Goal: Information Seeking & Learning: Learn about a topic

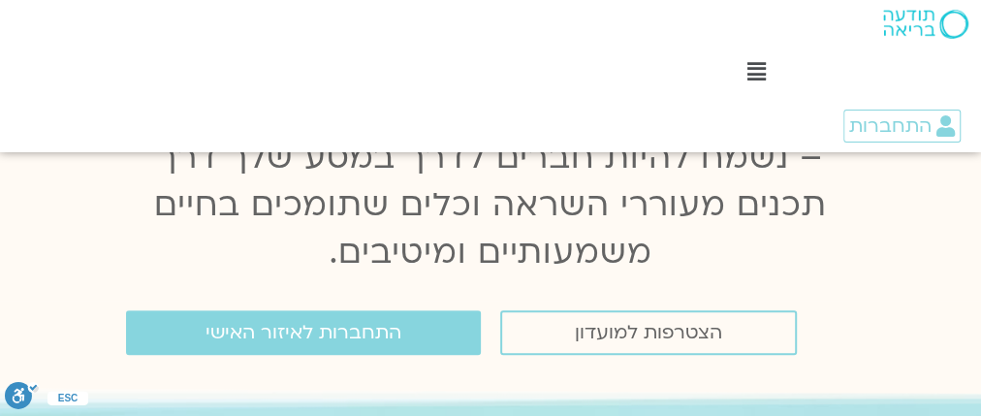
scroll to position [78, 0]
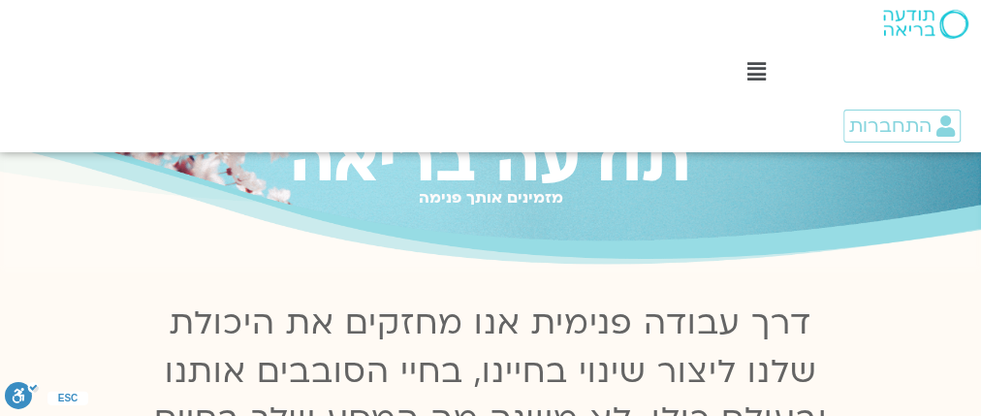
click at [750, 71] on icon at bounding box center [757, 71] width 18 height 21
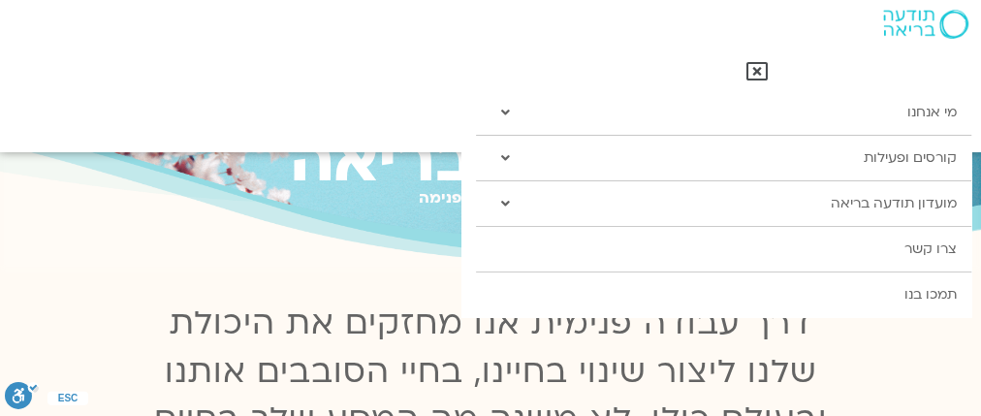
scroll to position [76, 0]
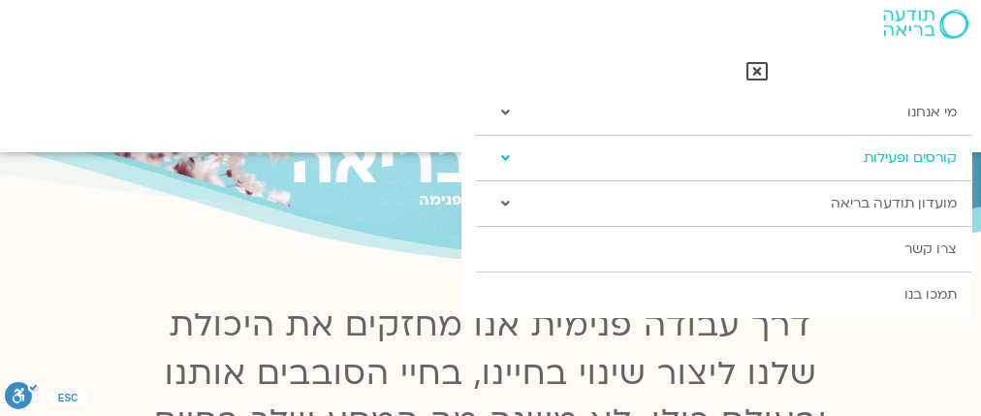
click at [895, 161] on link "קורסים ופעילות" at bounding box center [723, 158] width 495 height 45
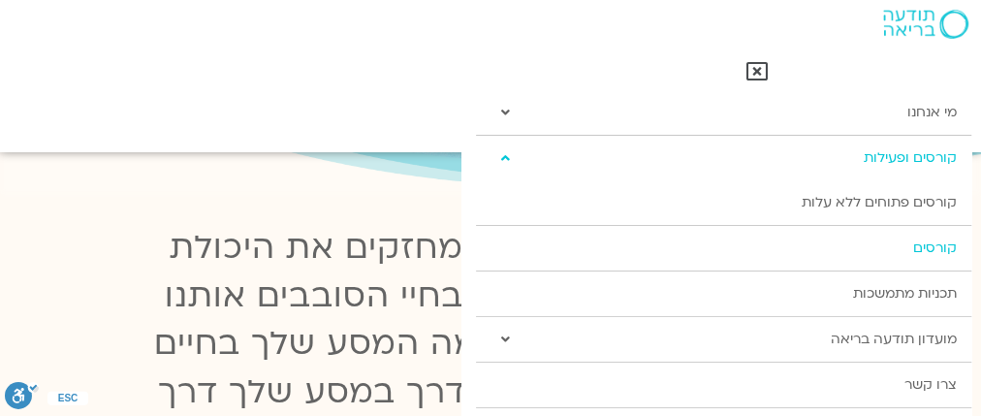
scroll to position [308, 0]
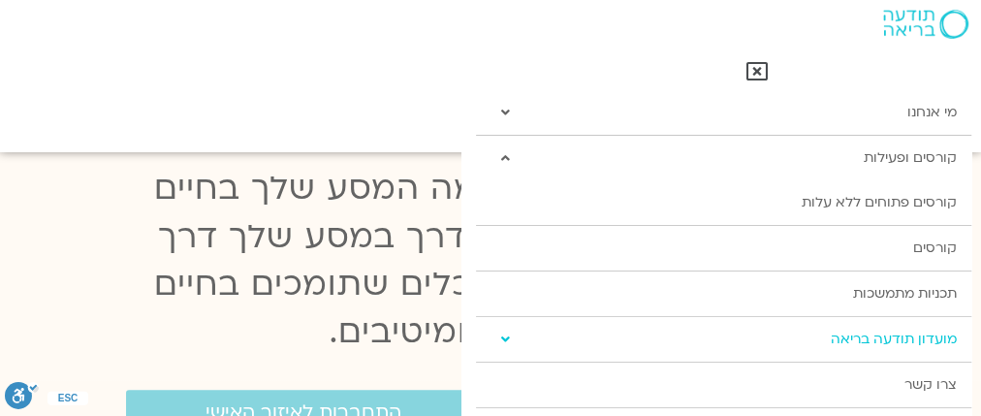
click at [871, 338] on link "מועדון תודעה בריאה" at bounding box center [723, 339] width 495 height 45
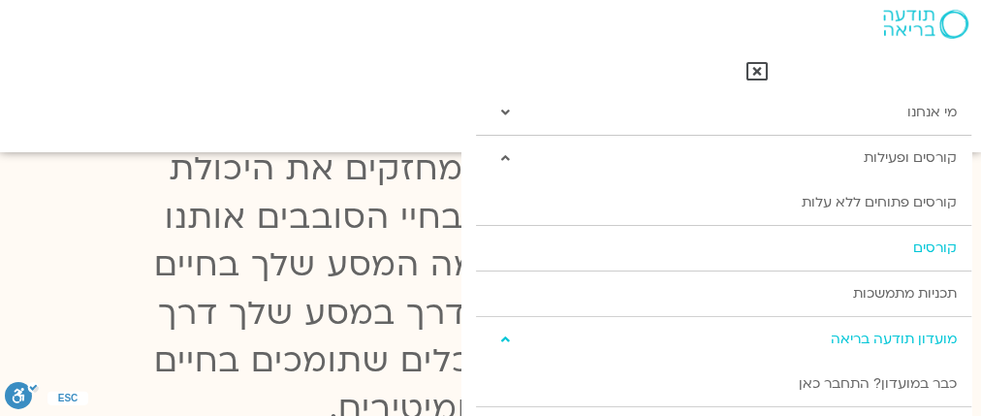
scroll to position [233, 0]
click at [848, 207] on link "קורסים פתוחים ללא עלות" at bounding box center [723, 202] width 495 height 45
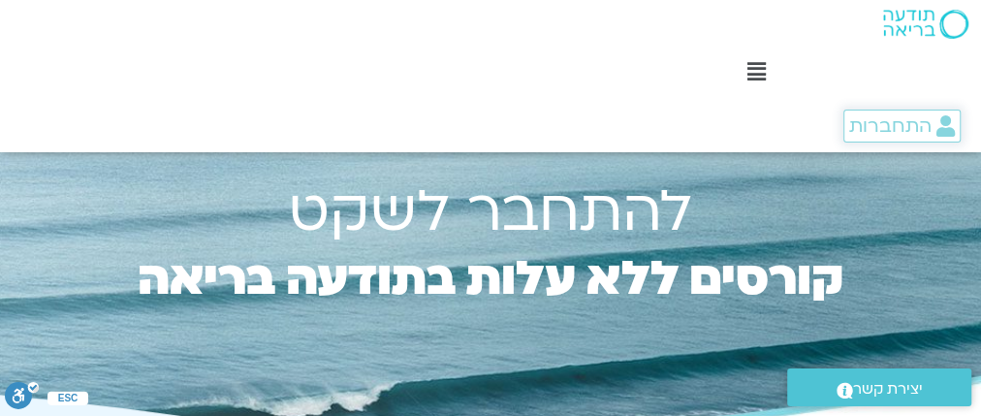
click at [924, 132] on span "התחברות" at bounding box center [890, 125] width 82 height 21
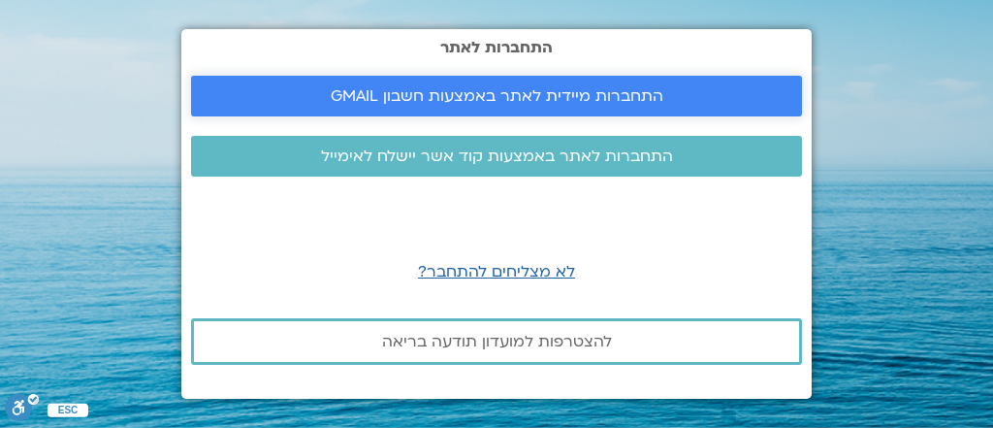
click at [560, 94] on span "התחברות מיידית לאתר באמצעות חשבון GMAIL" at bounding box center [497, 95] width 333 height 17
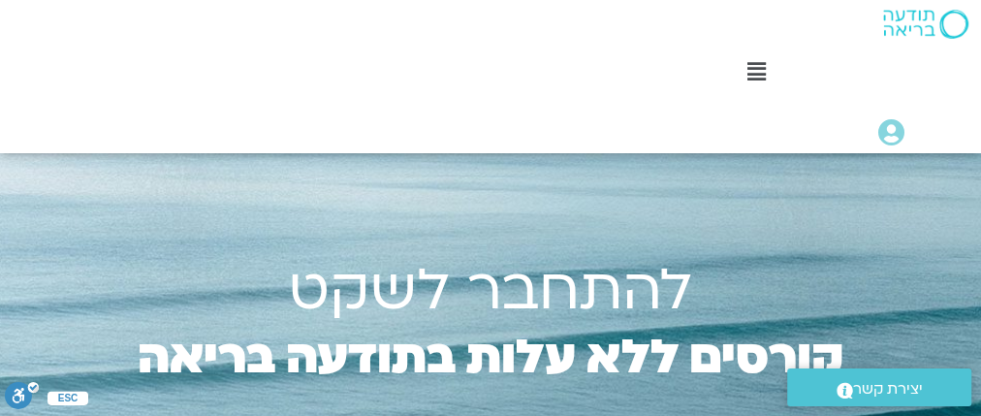
click at [754, 72] on icon at bounding box center [757, 71] width 18 height 21
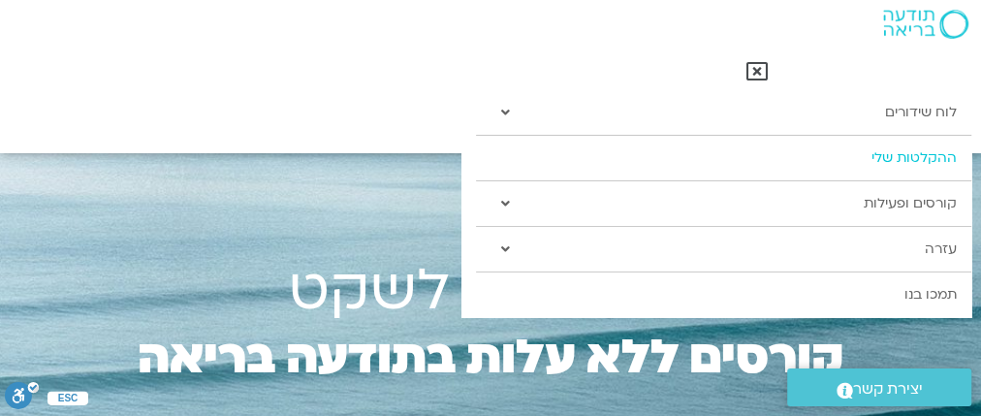
click at [874, 150] on link "ההקלטות שלי" at bounding box center [723, 158] width 495 height 45
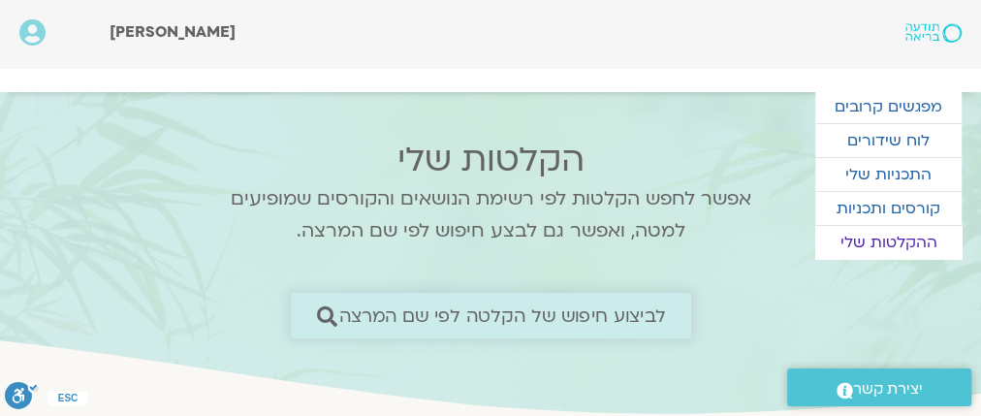
click at [538, 319] on span "לביצוע חיפוש של הקלטה לפי שם המרצה" at bounding box center [502, 315] width 327 height 20
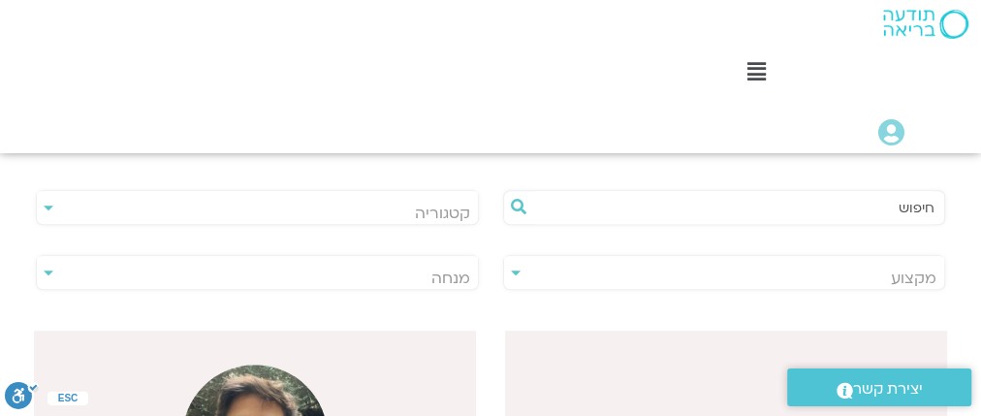
scroll to position [465, 0]
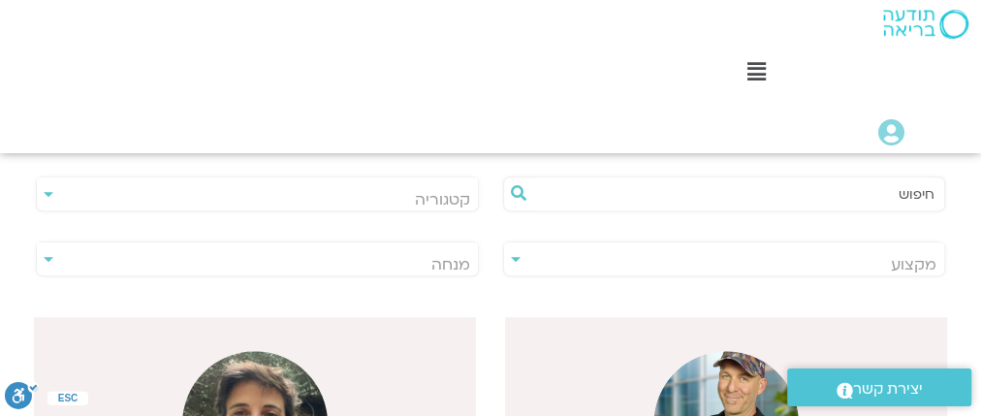
click at [832, 199] on input "text" at bounding box center [733, 193] width 401 height 33
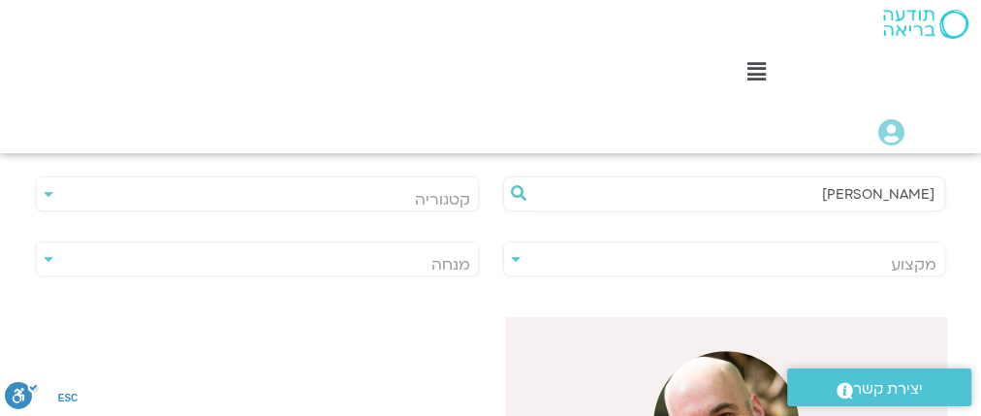
scroll to position [698, 0]
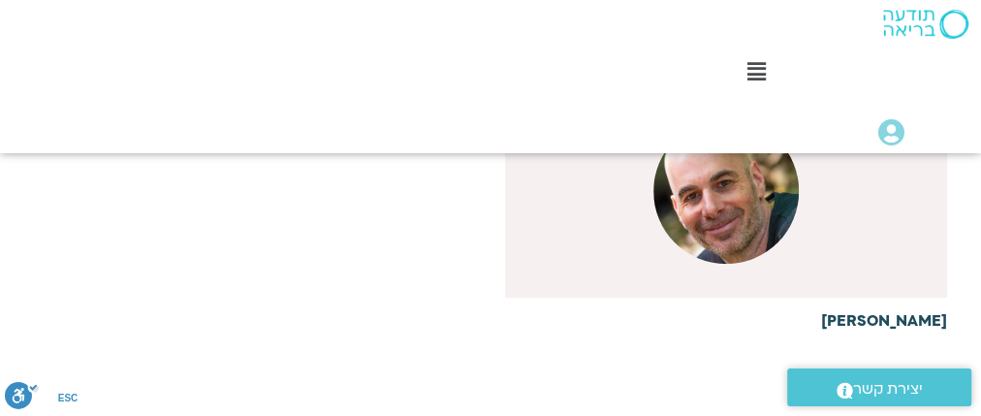
type input "[PERSON_NAME]"
click at [907, 312] on h6 "[PERSON_NAME]" at bounding box center [726, 320] width 442 height 17
click at [874, 210] on div at bounding box center [726, 190] width 442 height 213
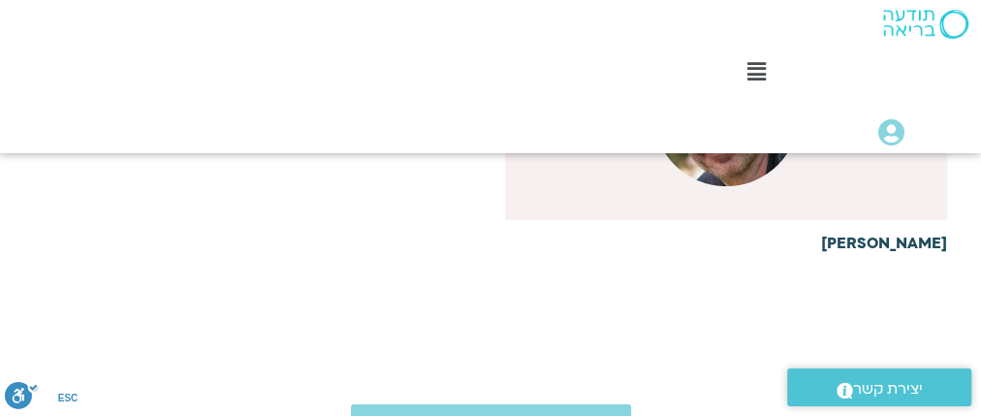
scroll to position [465, 0]
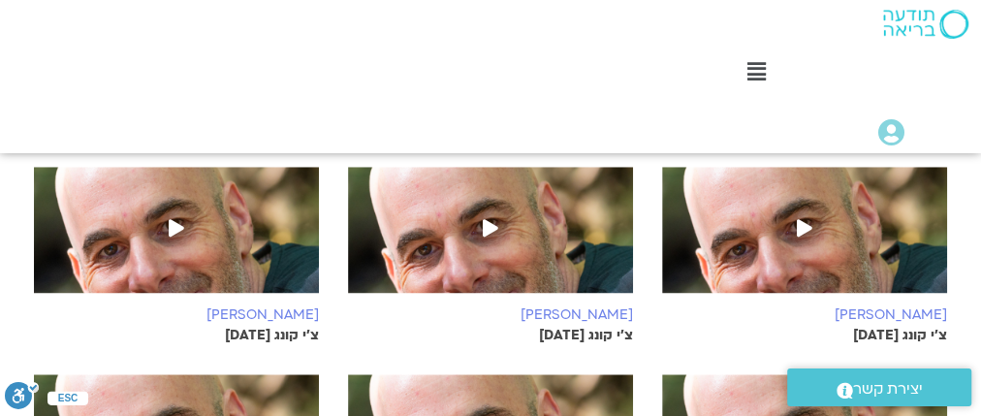
scroll to position [698, 0]
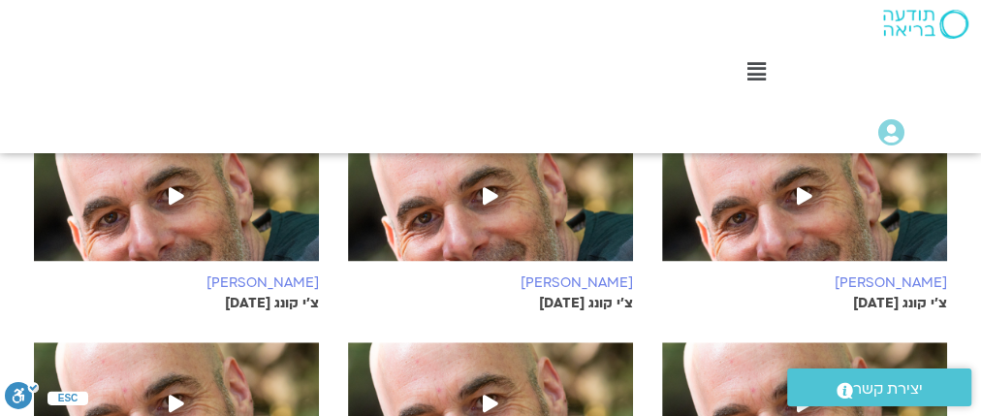
click at [813, 187] on icon at bounding box center [805, 195] width 16 height 17
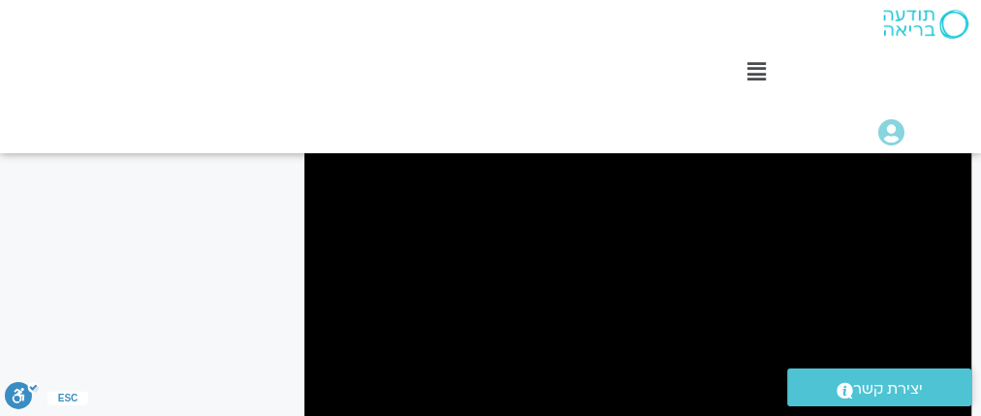
scroll to position [310, 0]
